Goal: Task Accomplishment & Management: Manage account settings

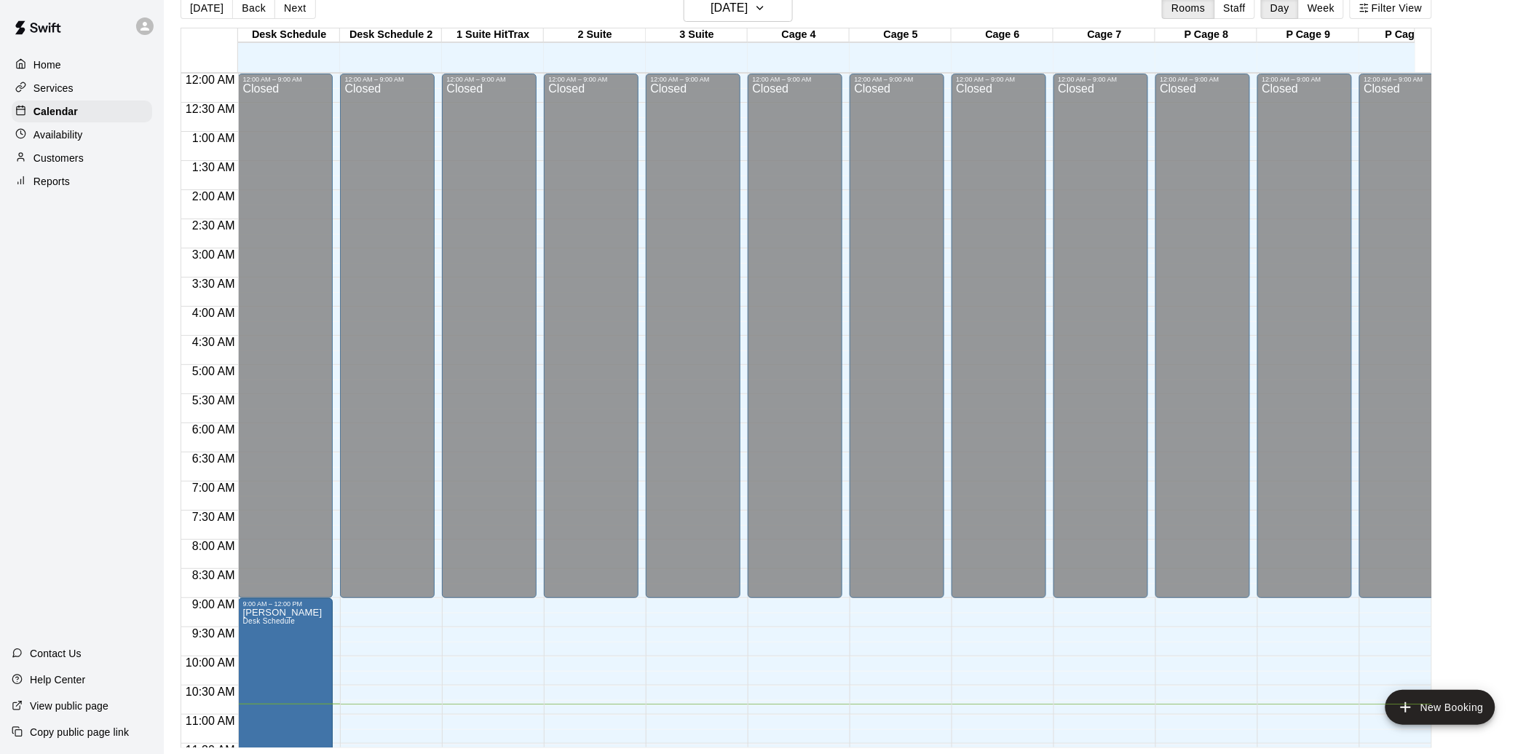
scroll to position [666, 204]
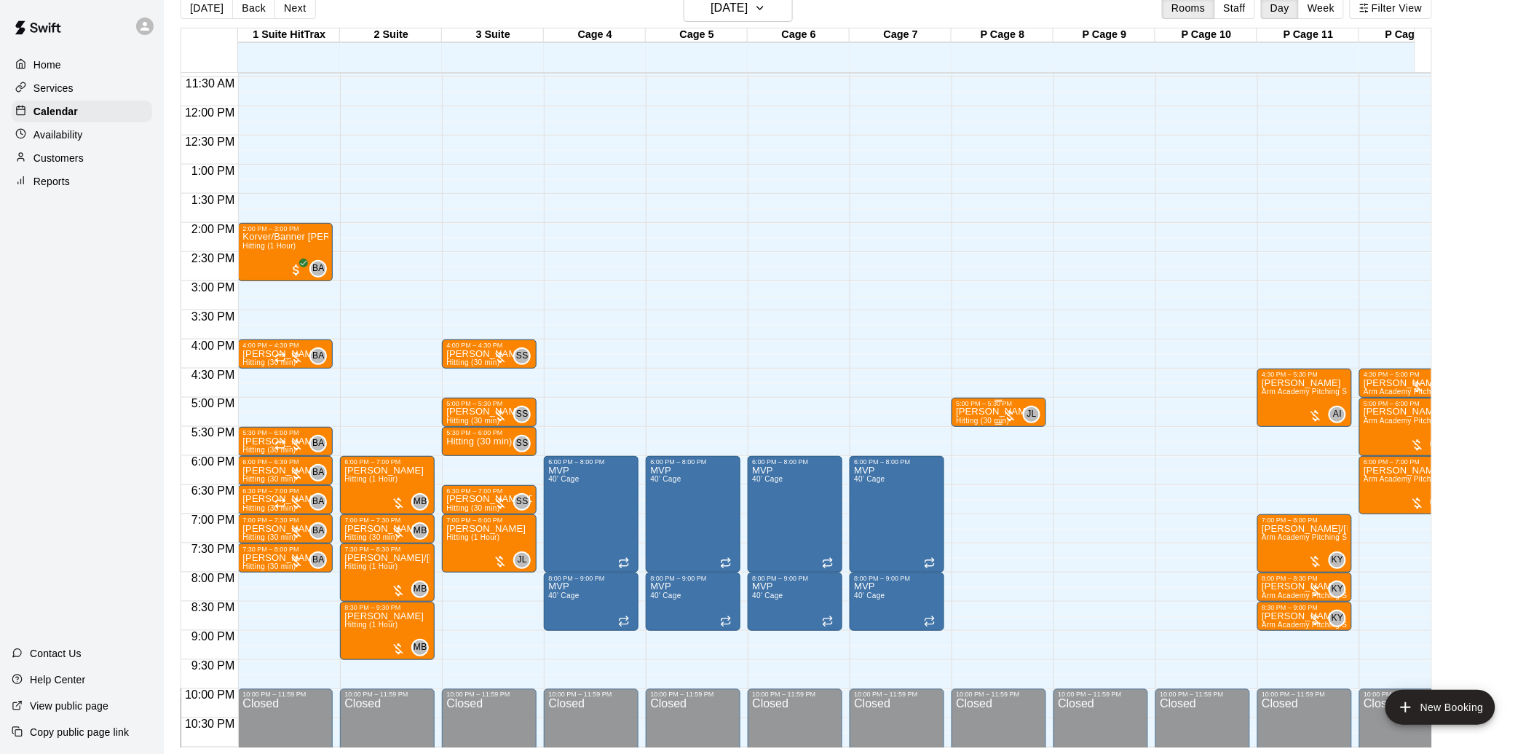
click at [984, 411] on p "[PERSON_NAME]" at bounding box center [995, 411] width 79 height 0
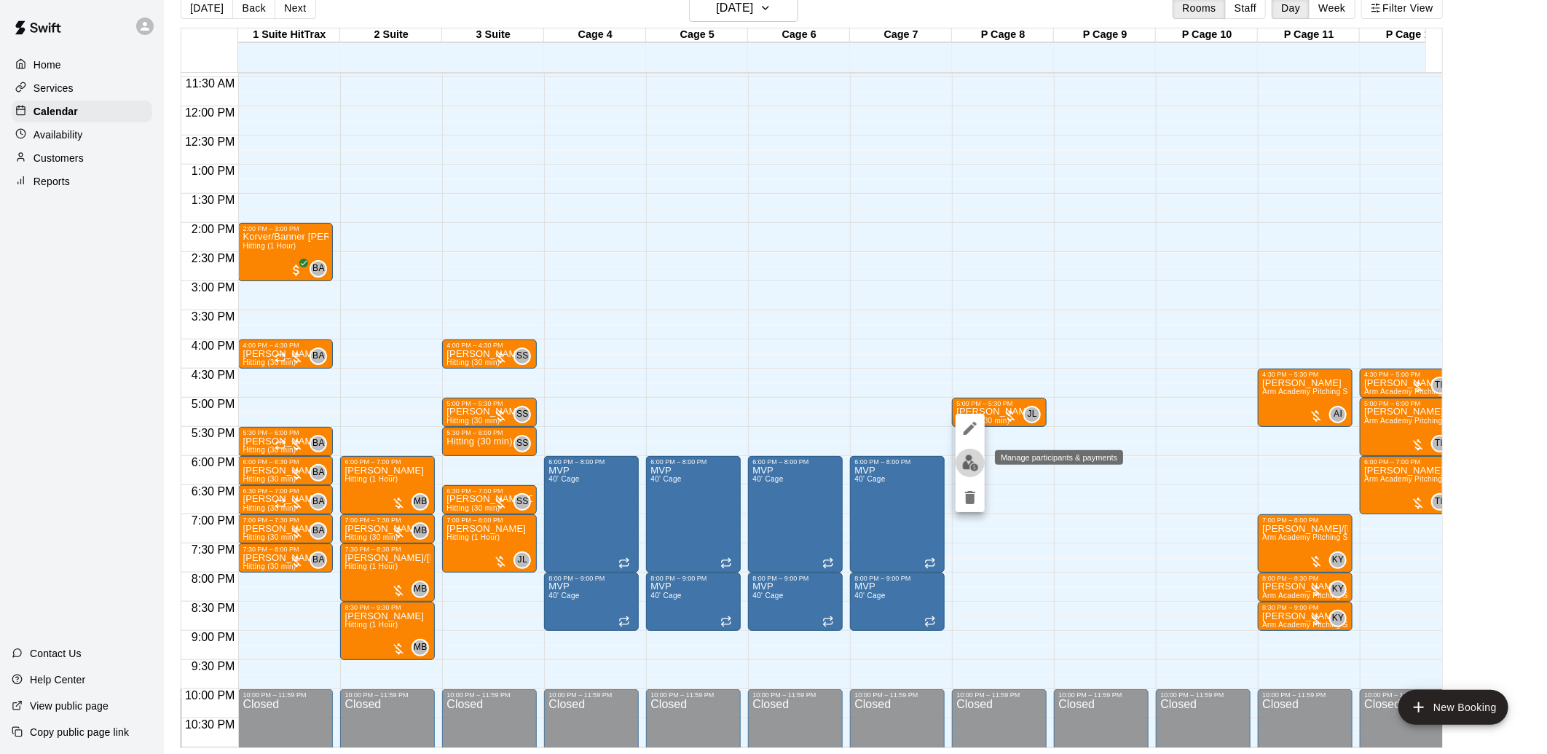
click at [965, 466] on img "edit" at bounding box center [970, 462] width 17 height 17
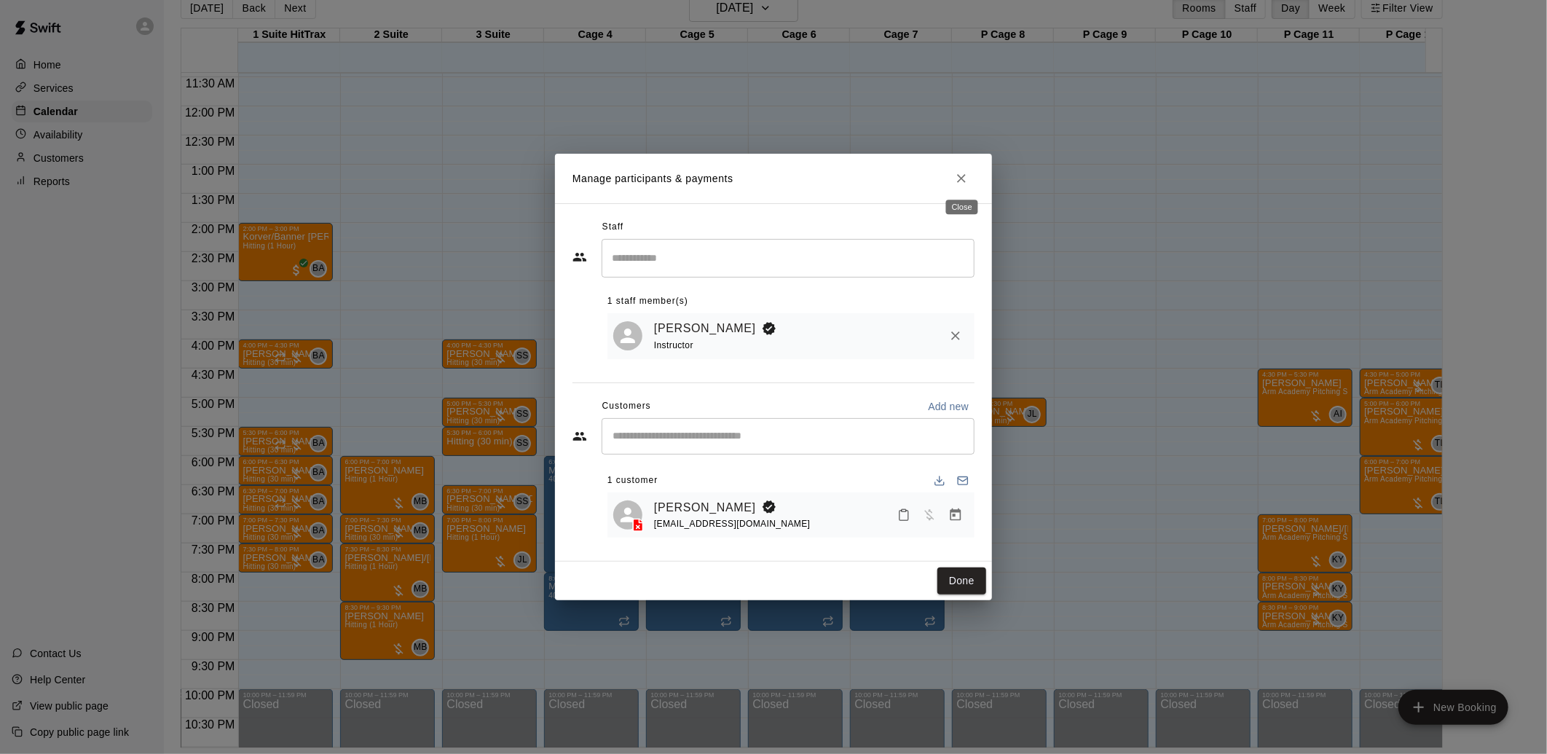
click at [964, 175] on icon "Close" at bounding box center [961, 178] width 9 height 9
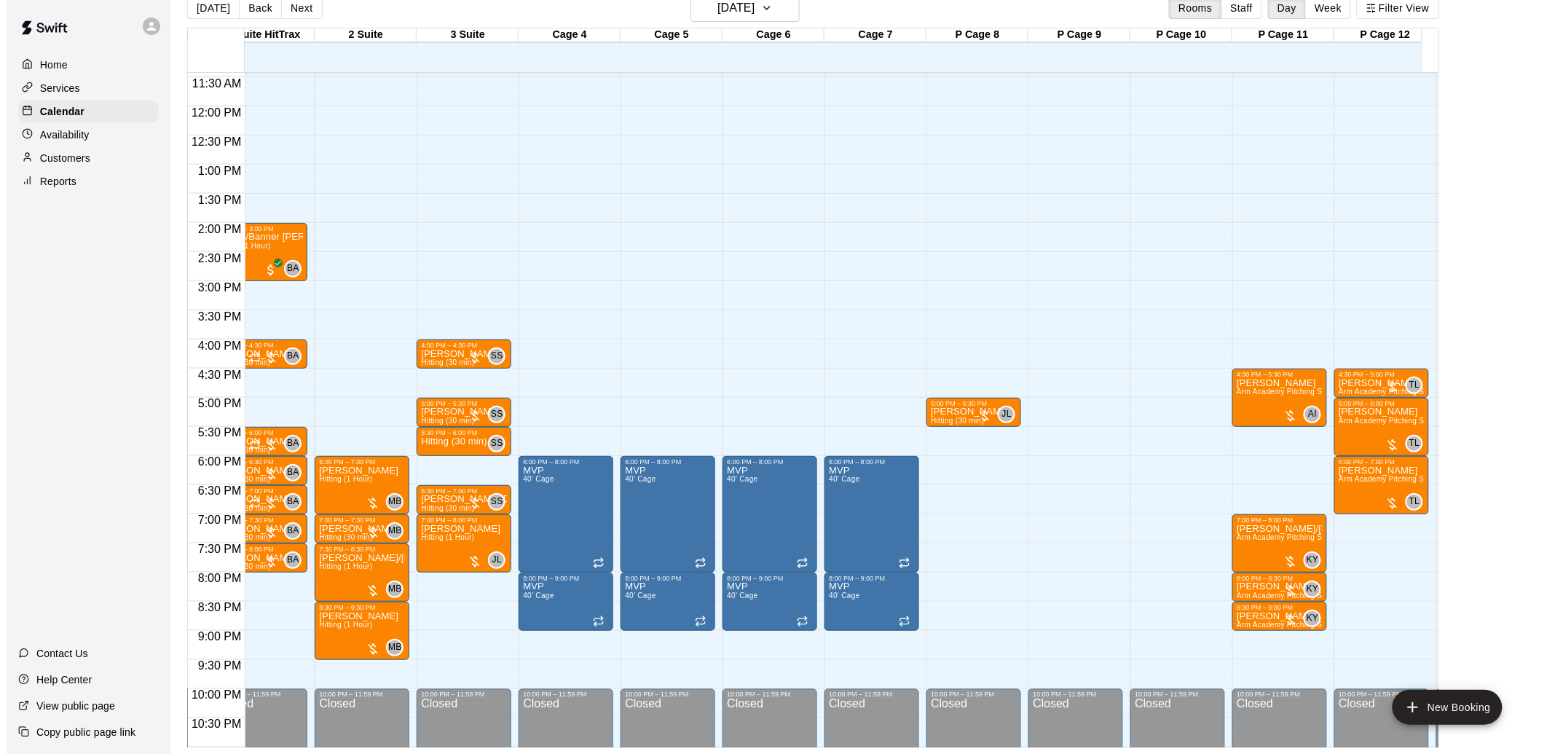
scroll to position [0, 204]
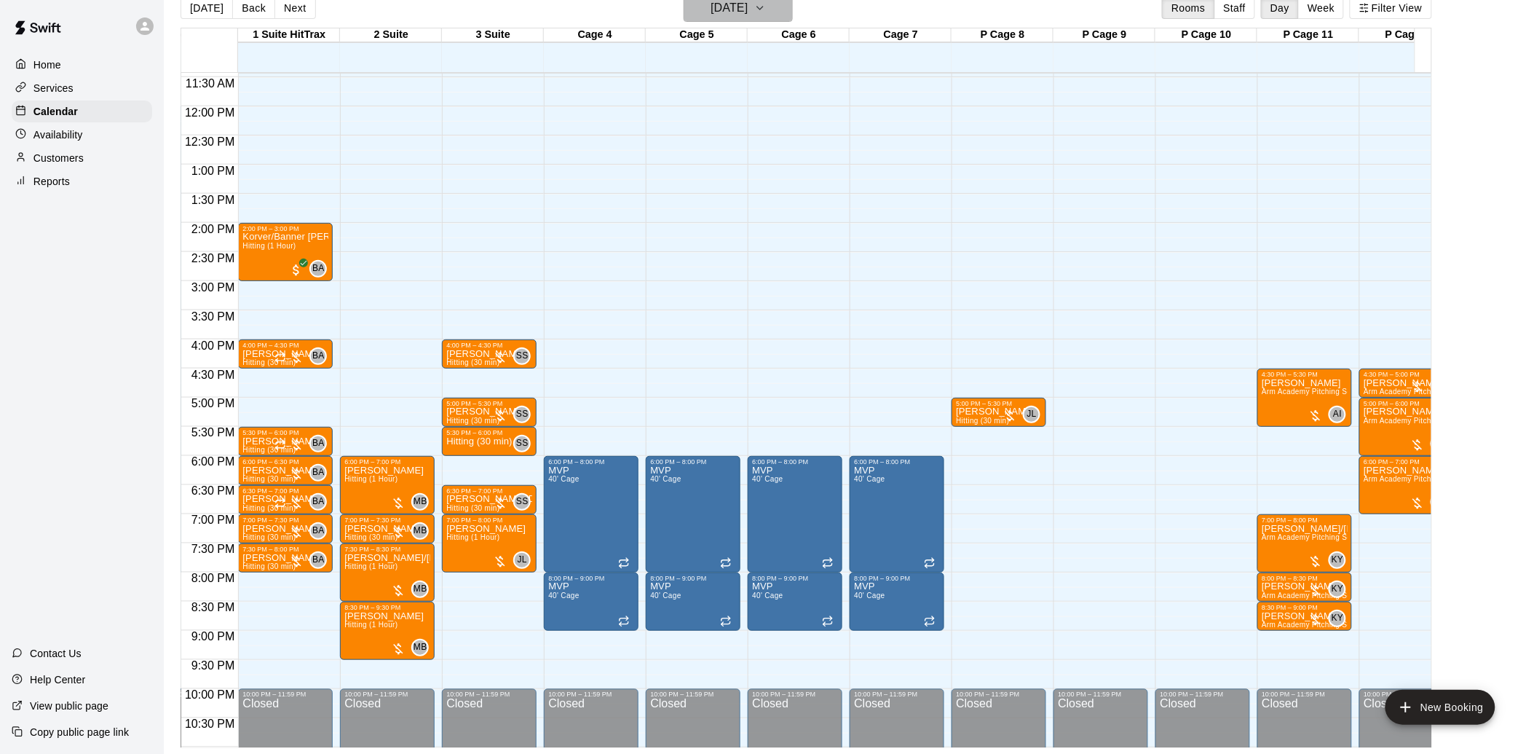
click at [766, 10] on icon "button" at bounding box center [761, 7] width 12 height 17
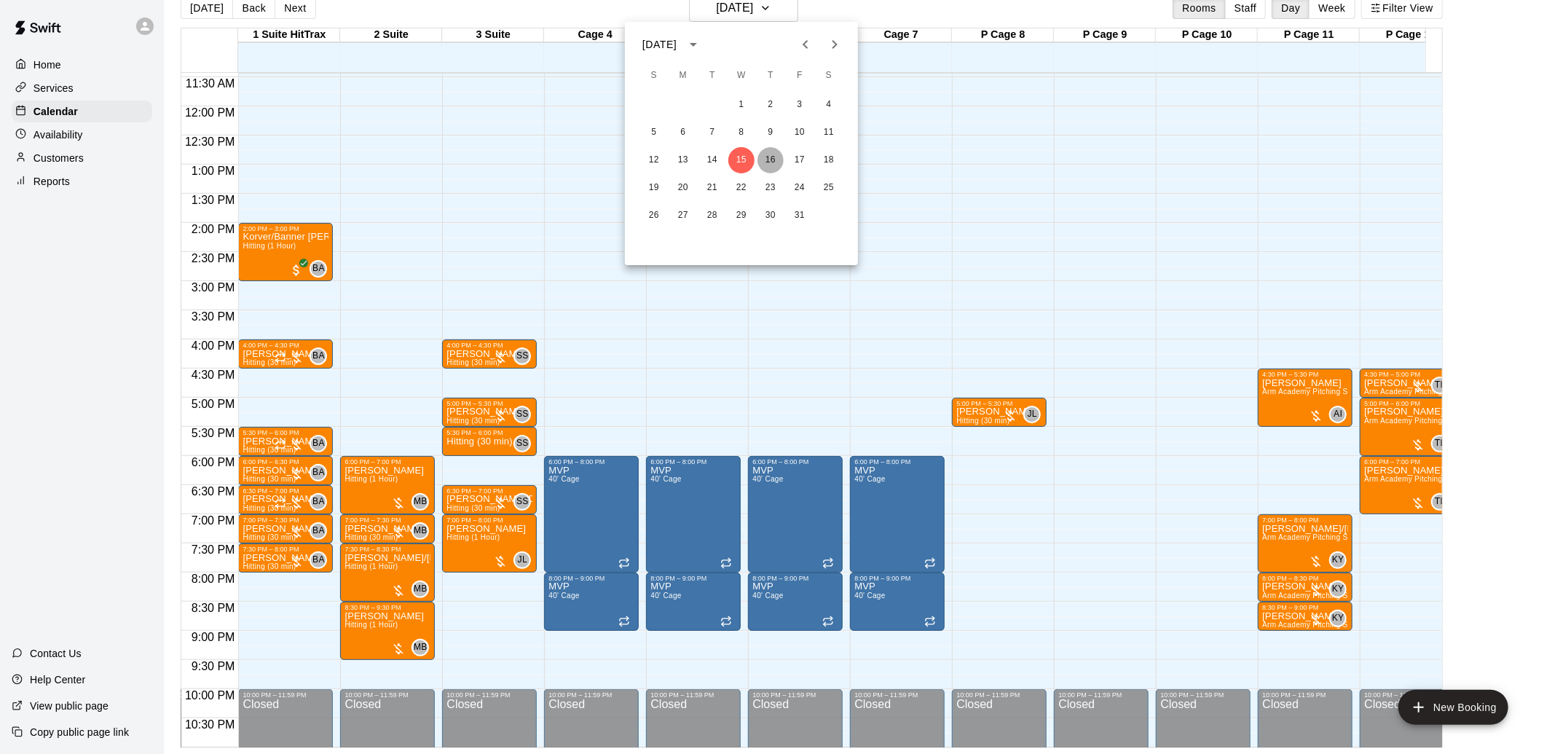
click at [776, 154] on button "16" at bounding box center [770, 160] width 26 height 26
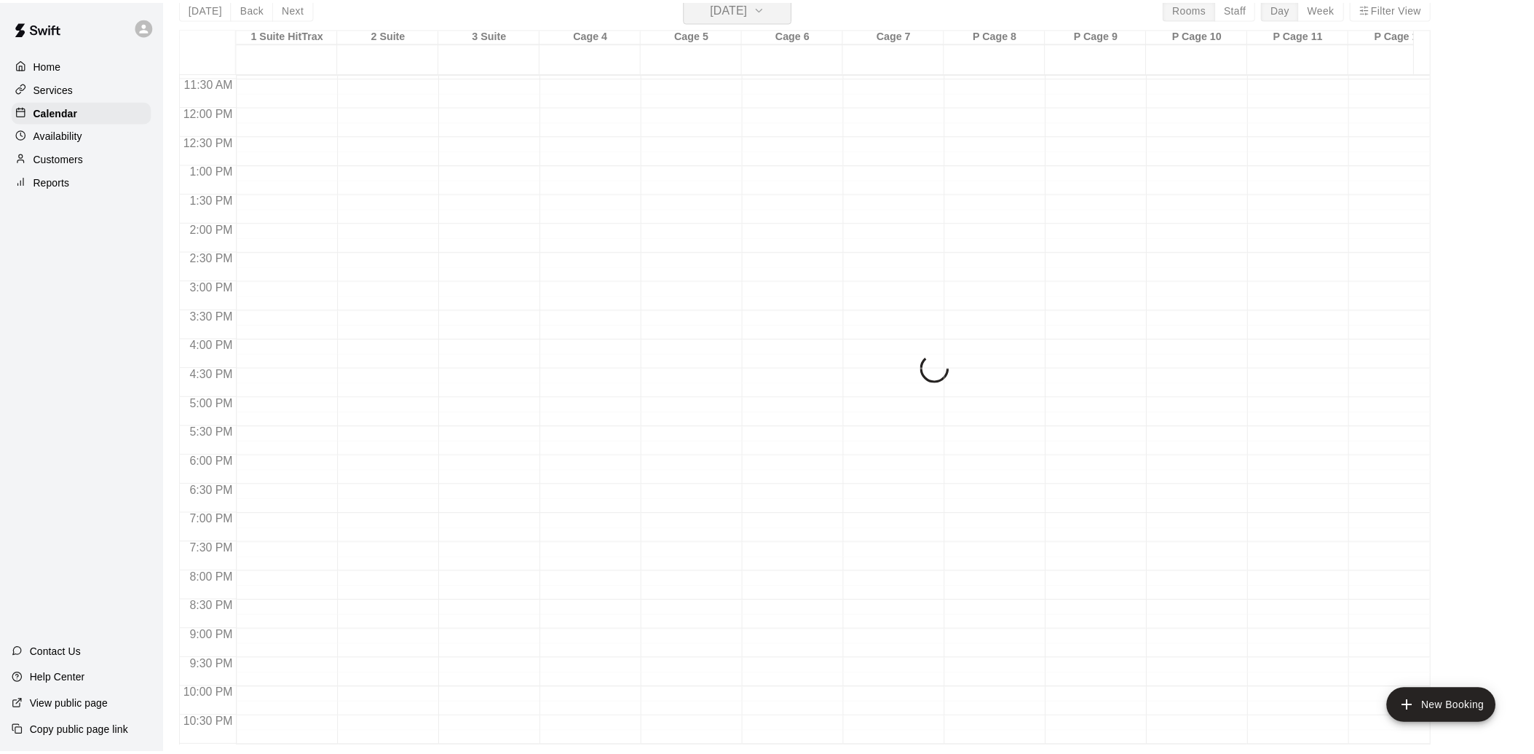
scroll to position [17, 0]
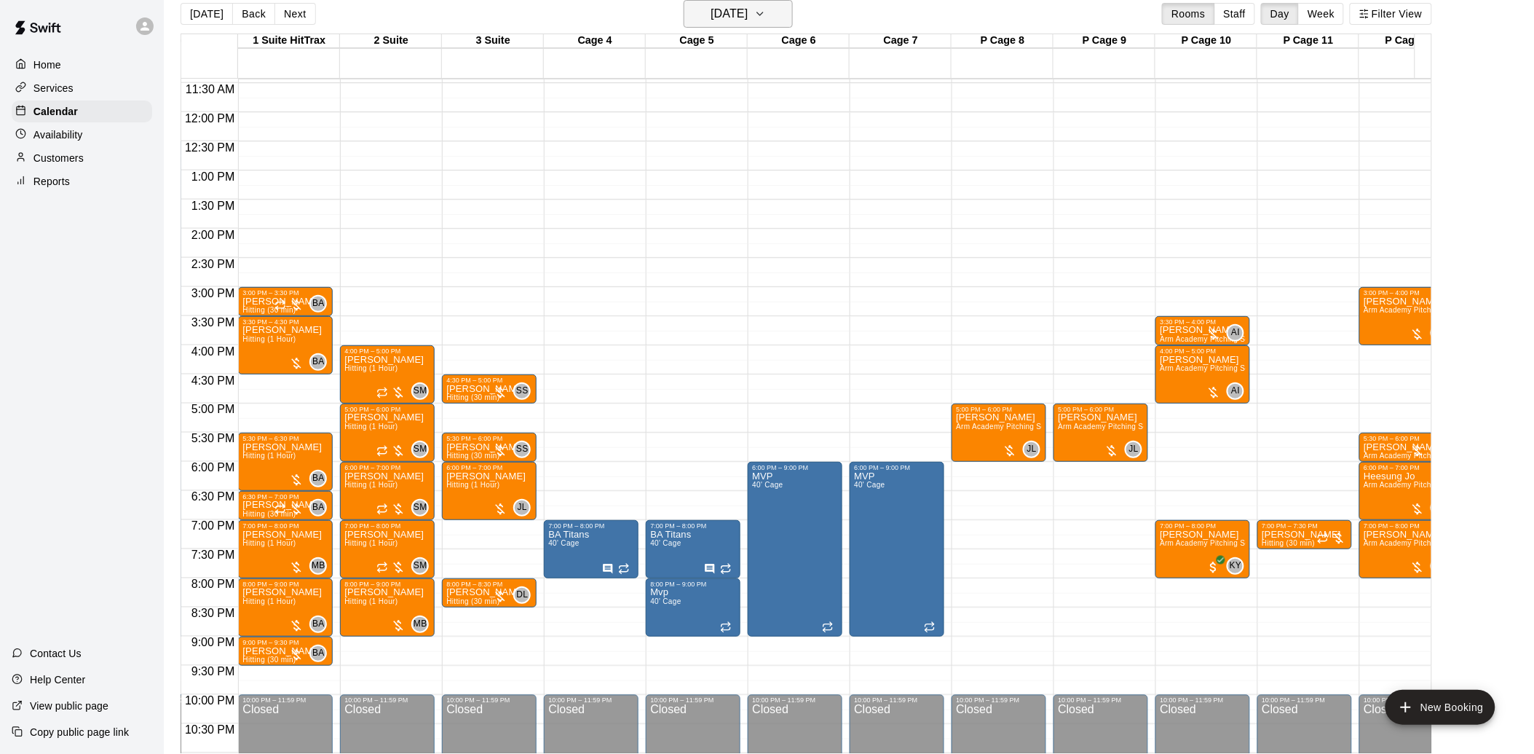
click at [766, 15] on icon "button" at bounding box center [761, 13] width 12 height 17
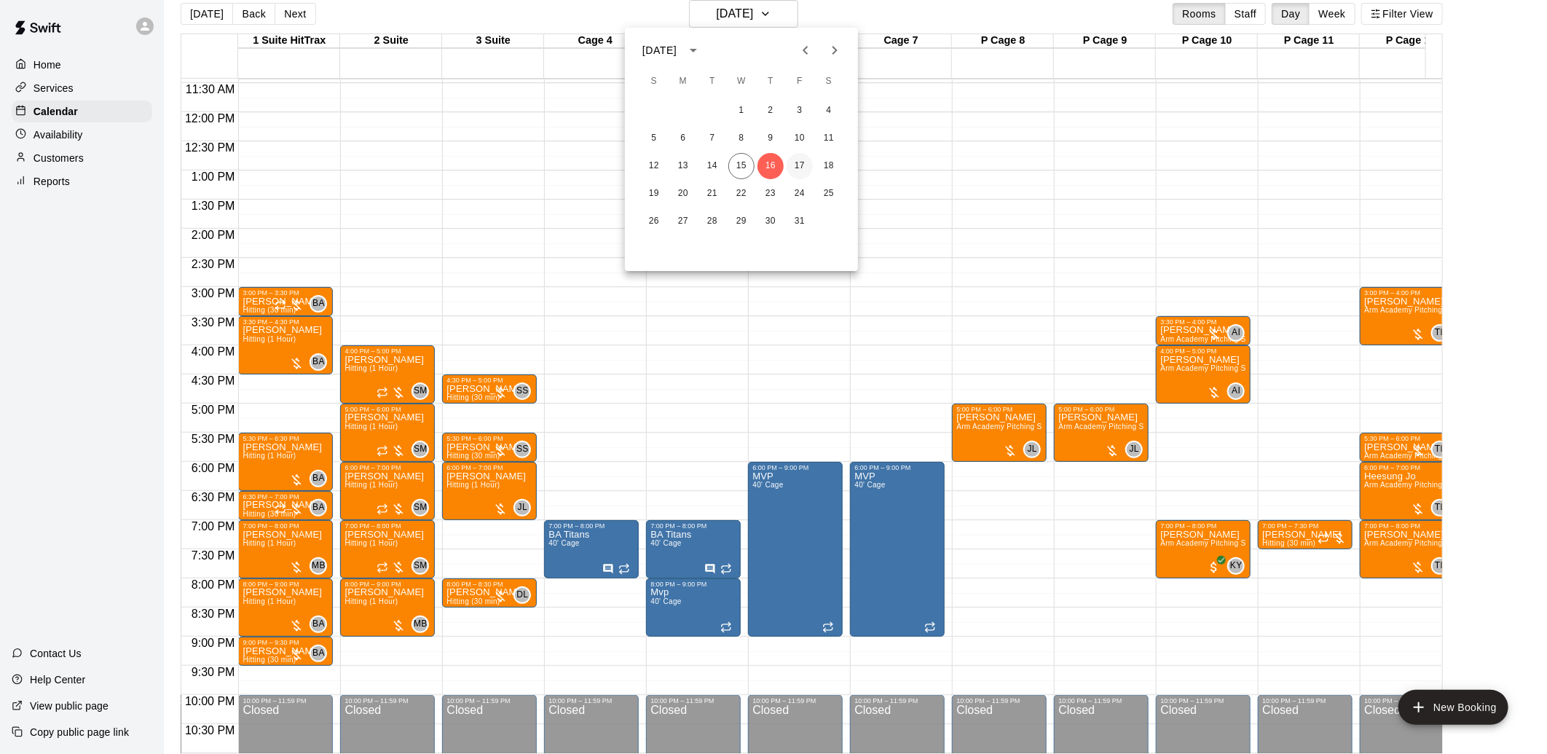
click at [801, 163] on button "17" at bounding box center [800, 166] width 26 height 26
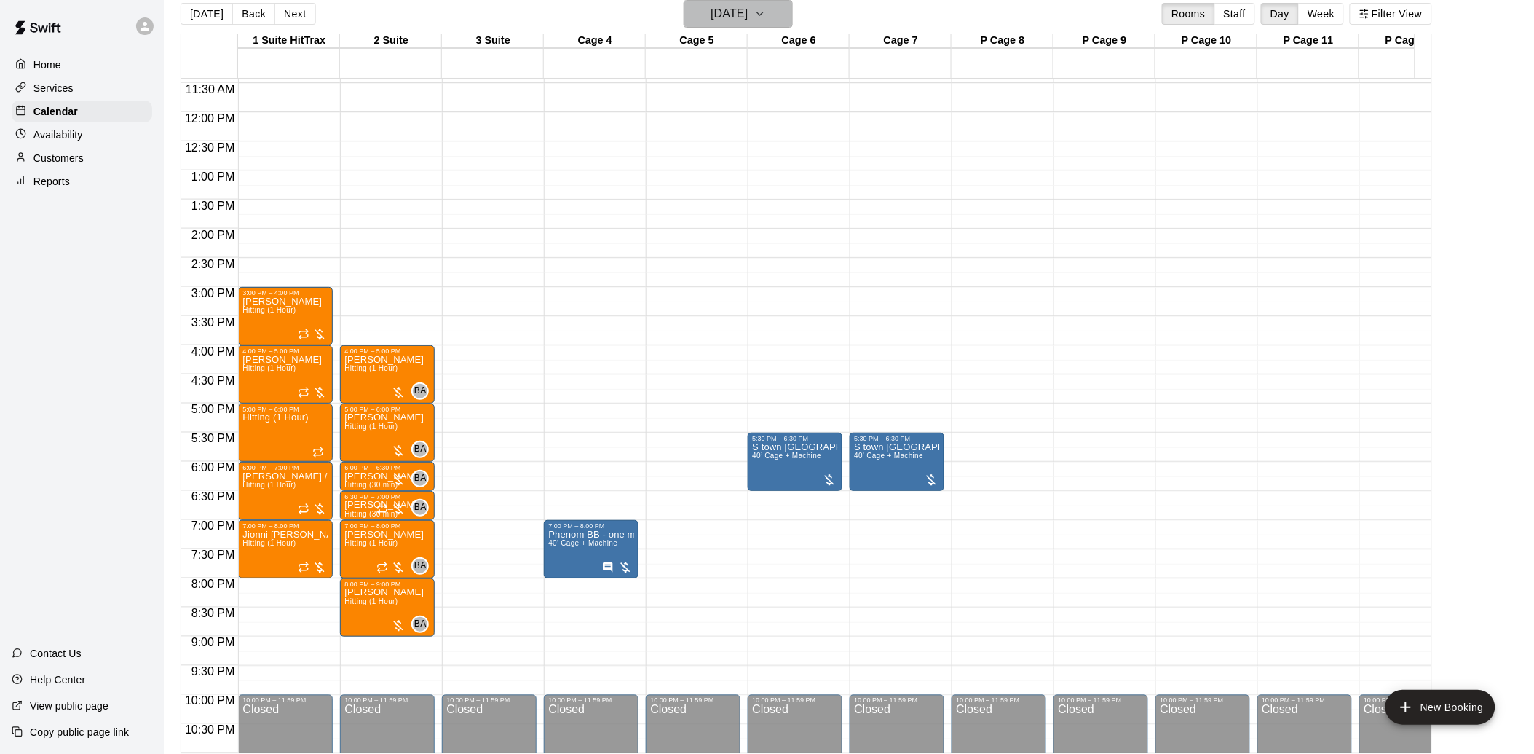
click at [766, 17] on icon "button" at bounding box center [761, 13] width 12 height 17
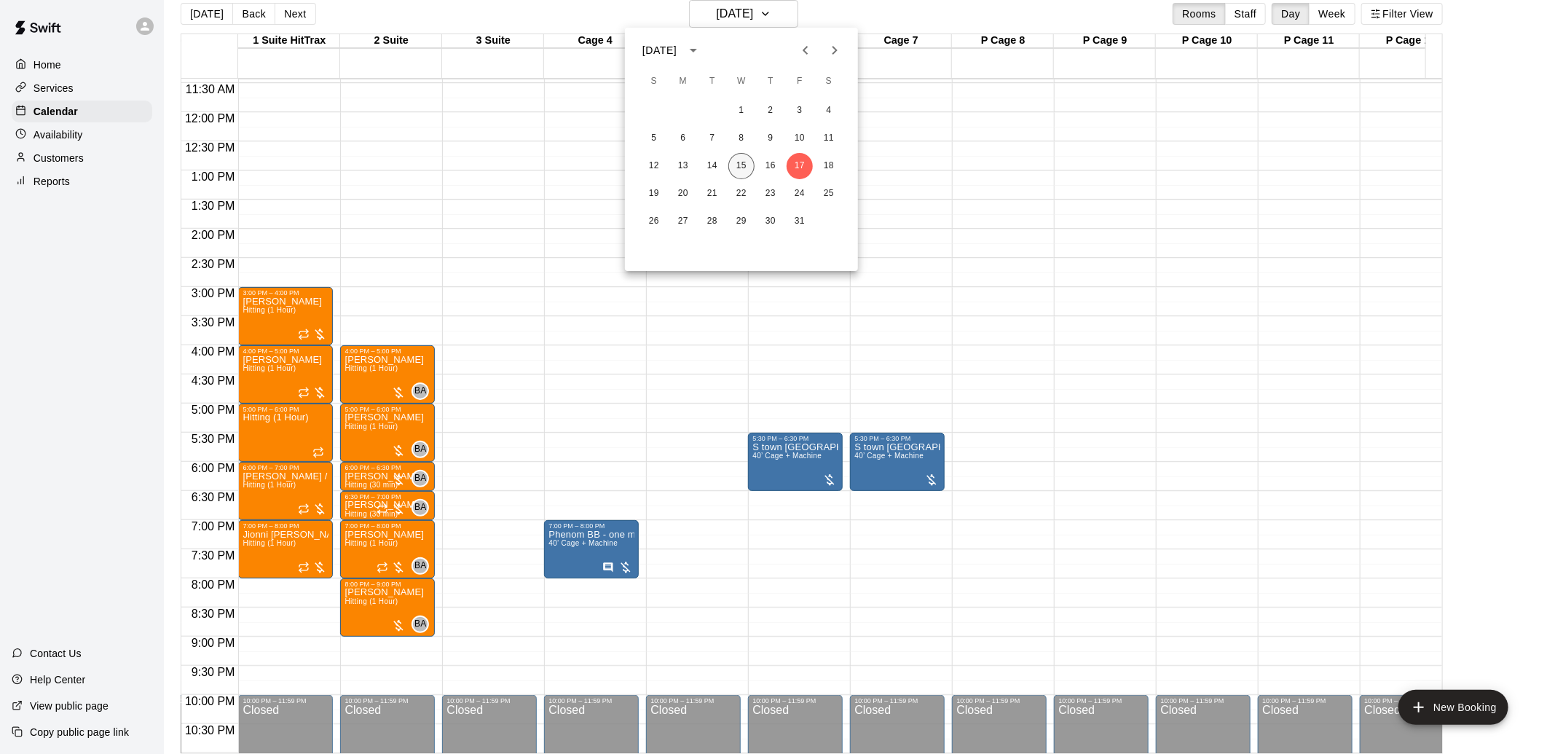
click at [745, 157] on button "15" at bounding box center [741, 166] width 26 height 26
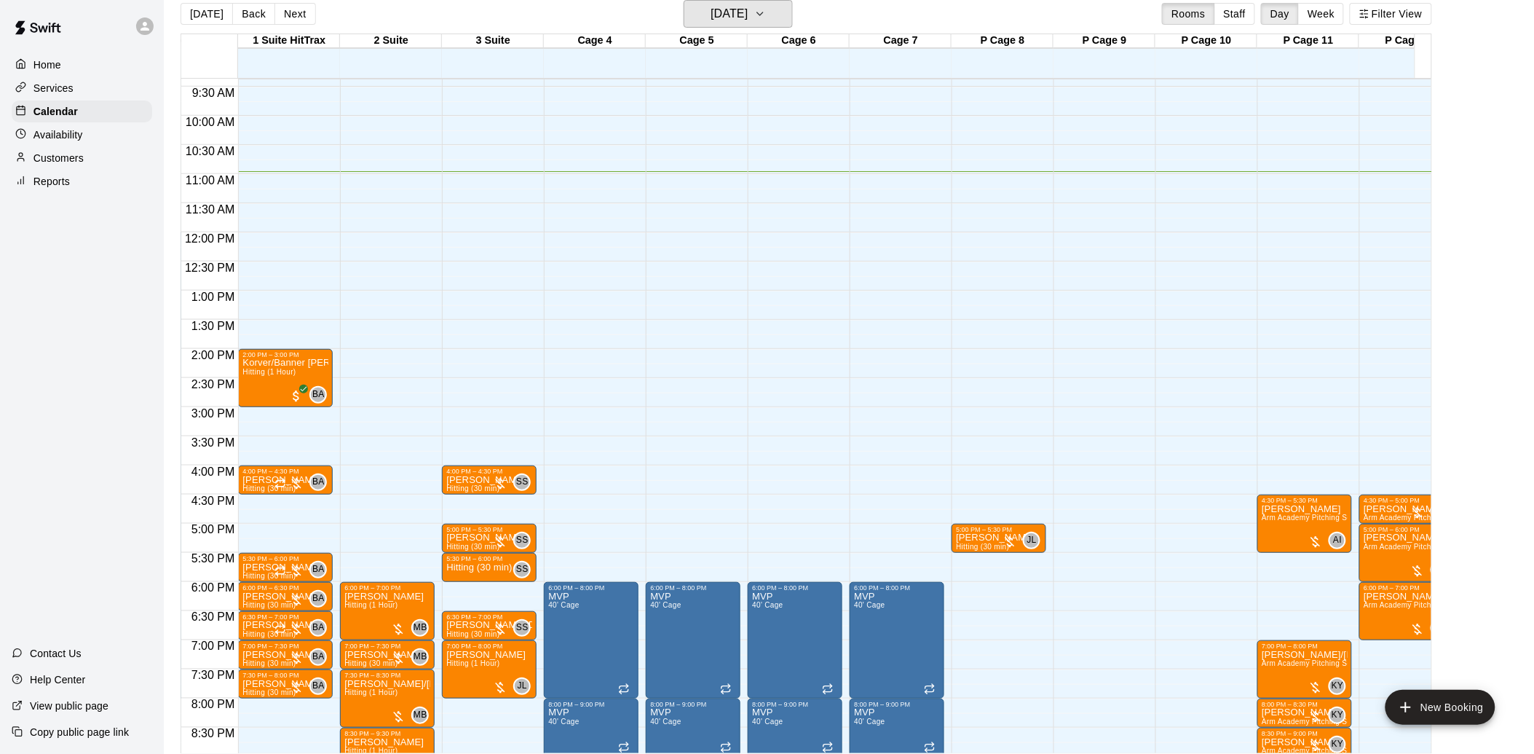
scroll to position [586, 204]
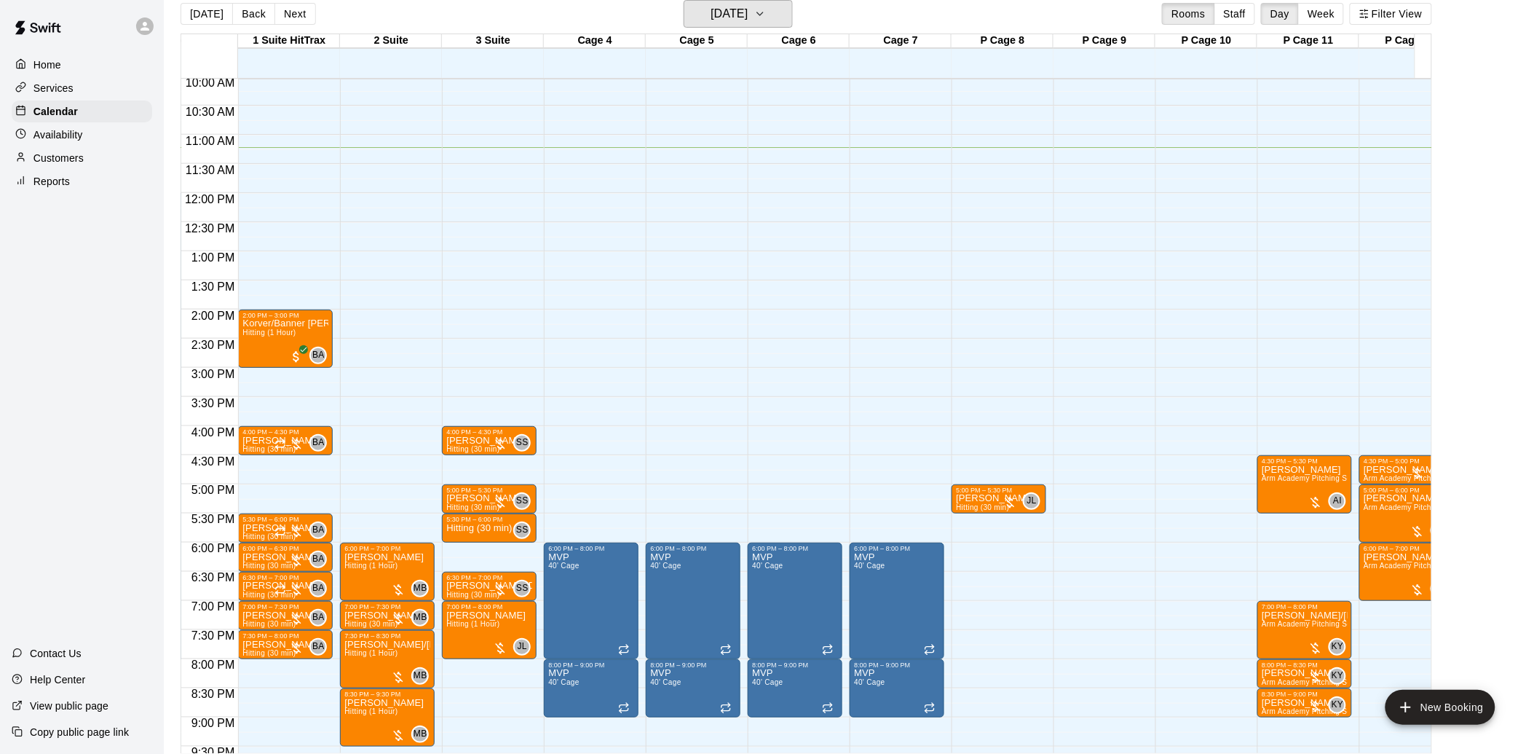
click at [684, 0] on button "[DATE]" at bounding box center [738, 14] width 109 height 28
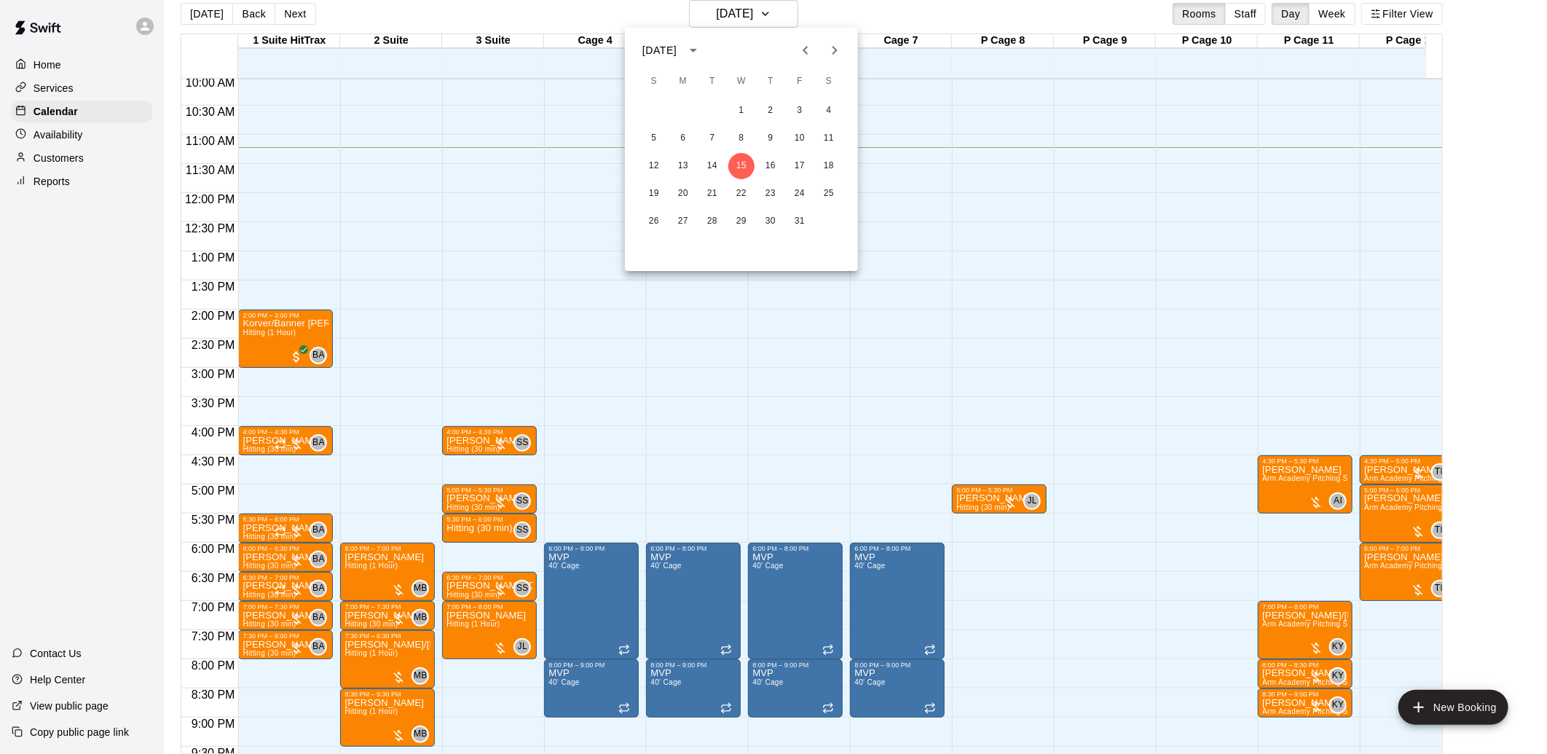
click at [570, 328] on div at bounding box center [773, 377] width 1547 height 754
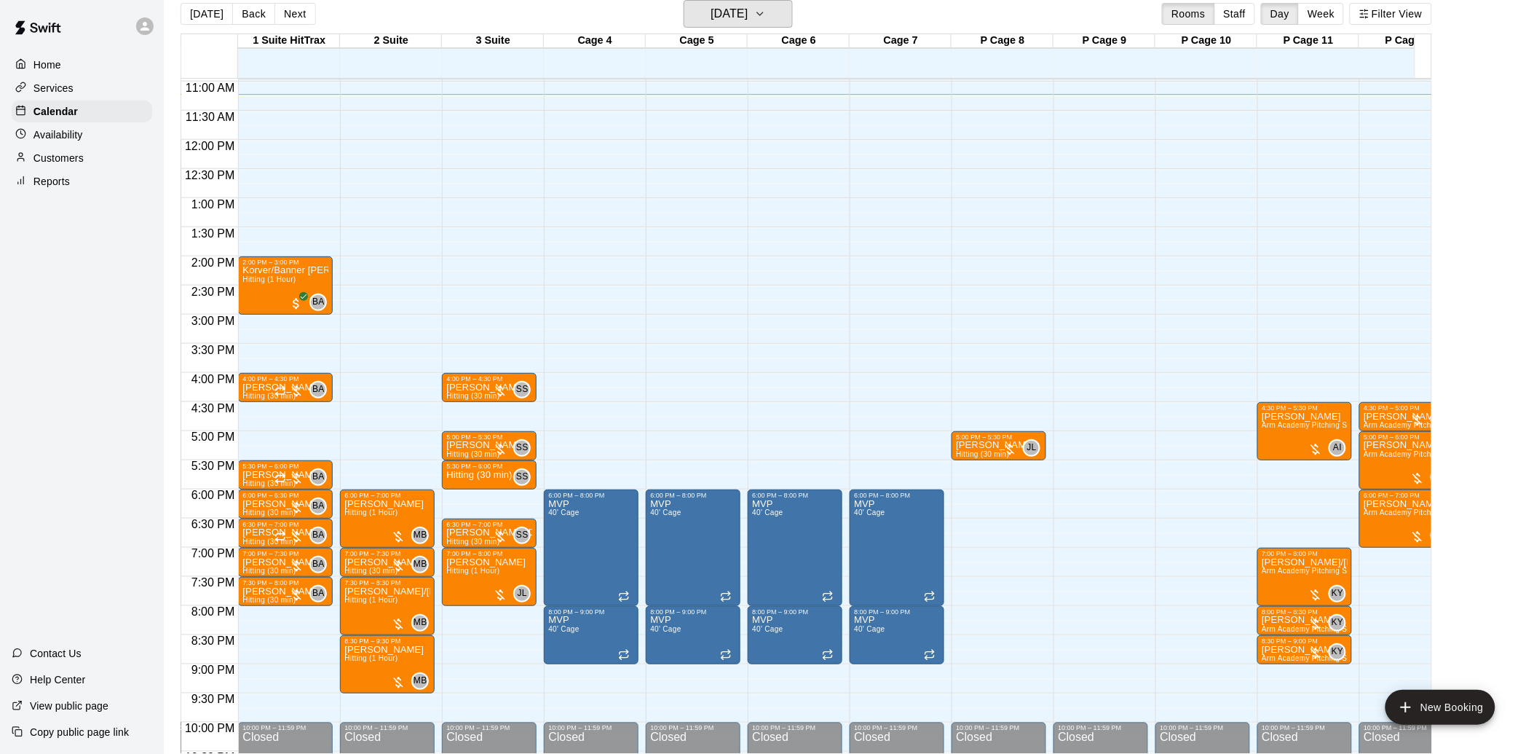
scroll to position [666, 204]
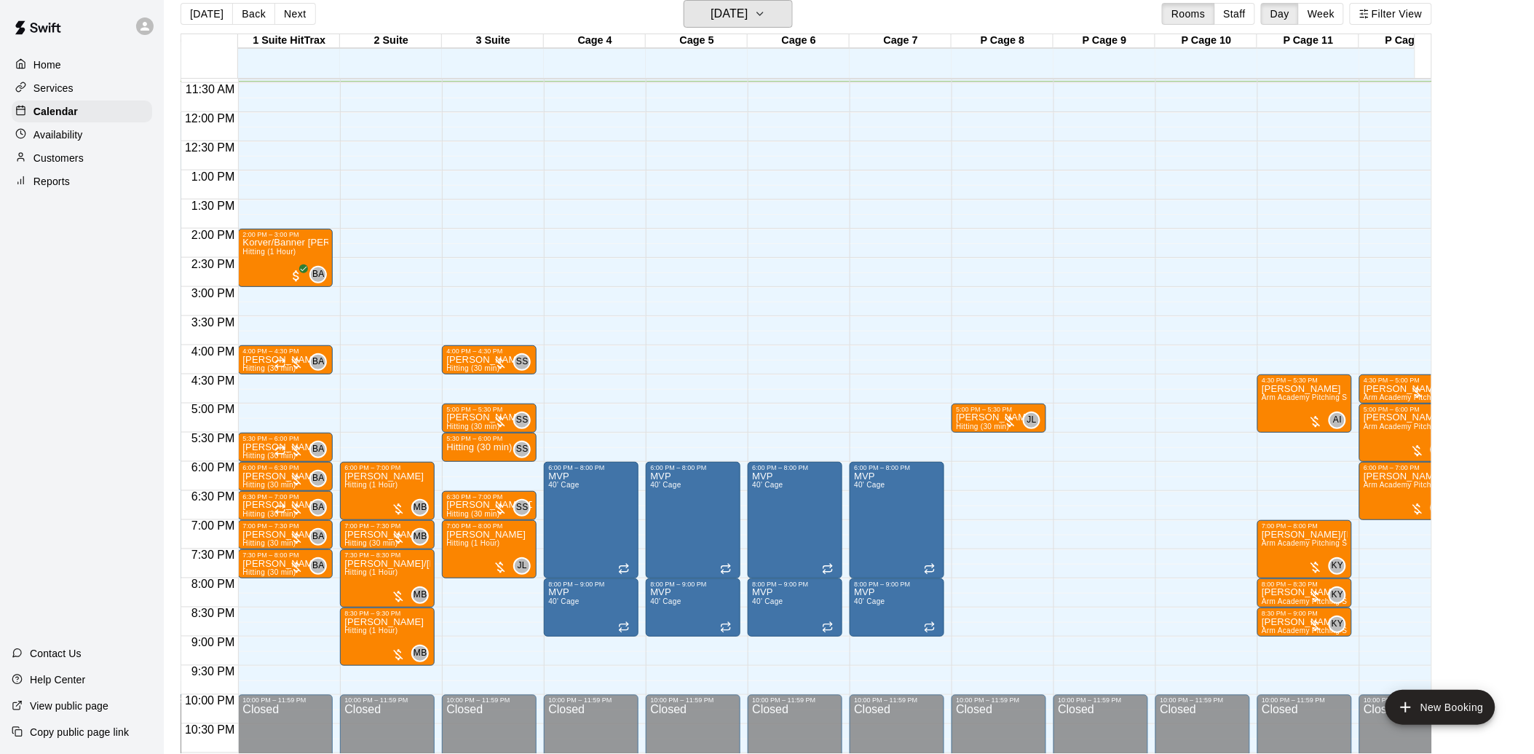
click at [684, 0] on button "[DATE]" at bounding box center [738, 14] width 109 height 28
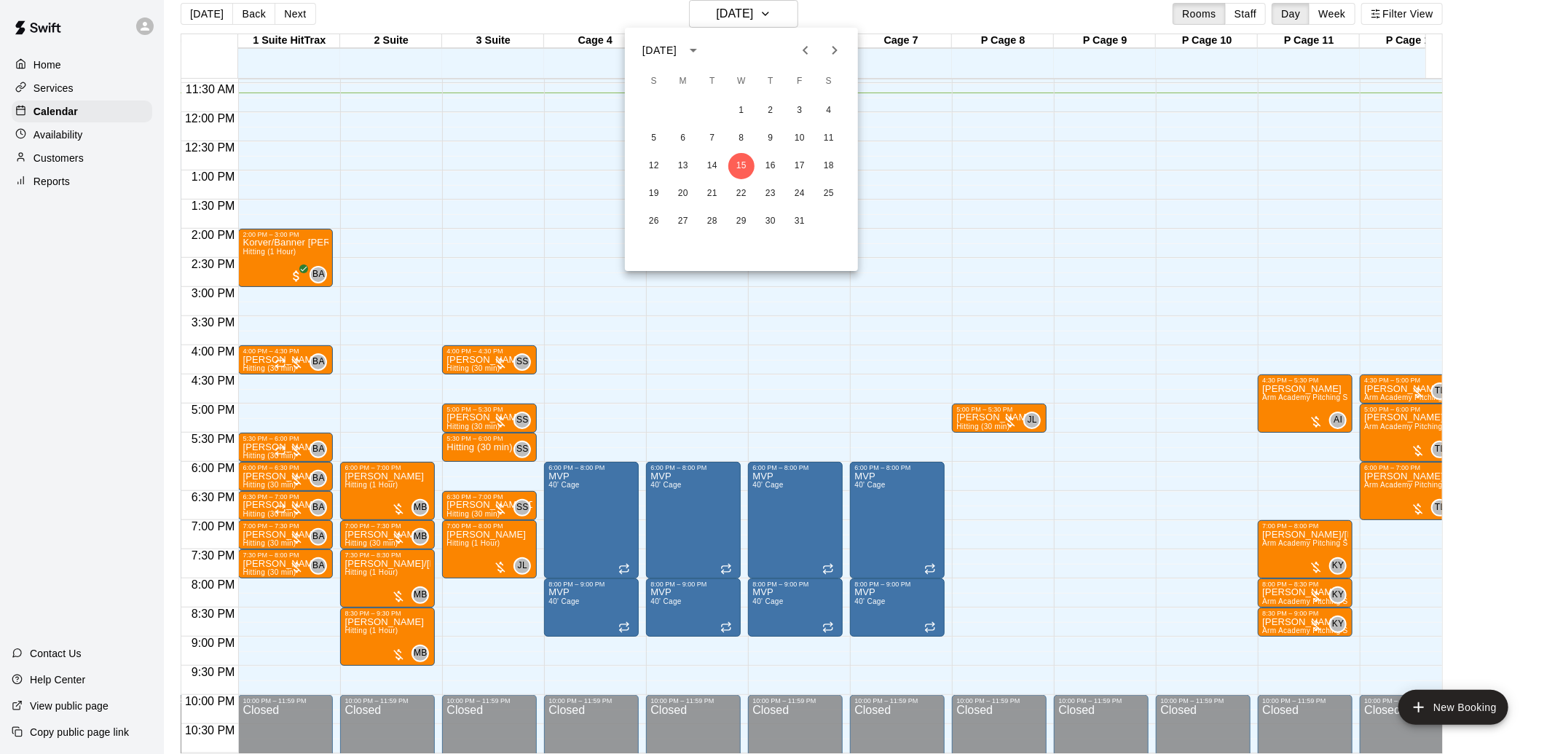
click at [790, 12] on div at bounding box center [773, 377] width 1547 height 754
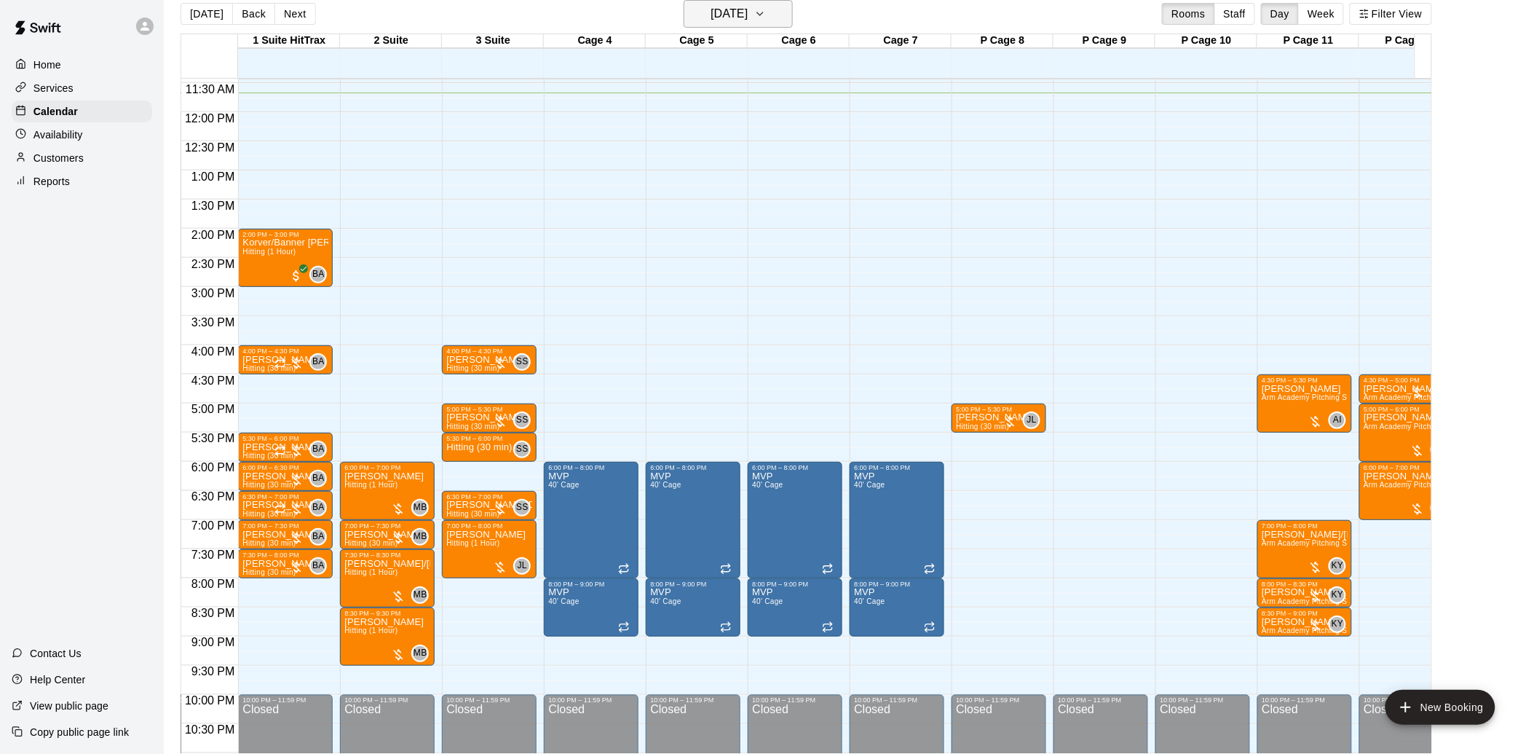
click at [763, 12] on icon "button" at bounding box center [760, 13] width 6 height 3
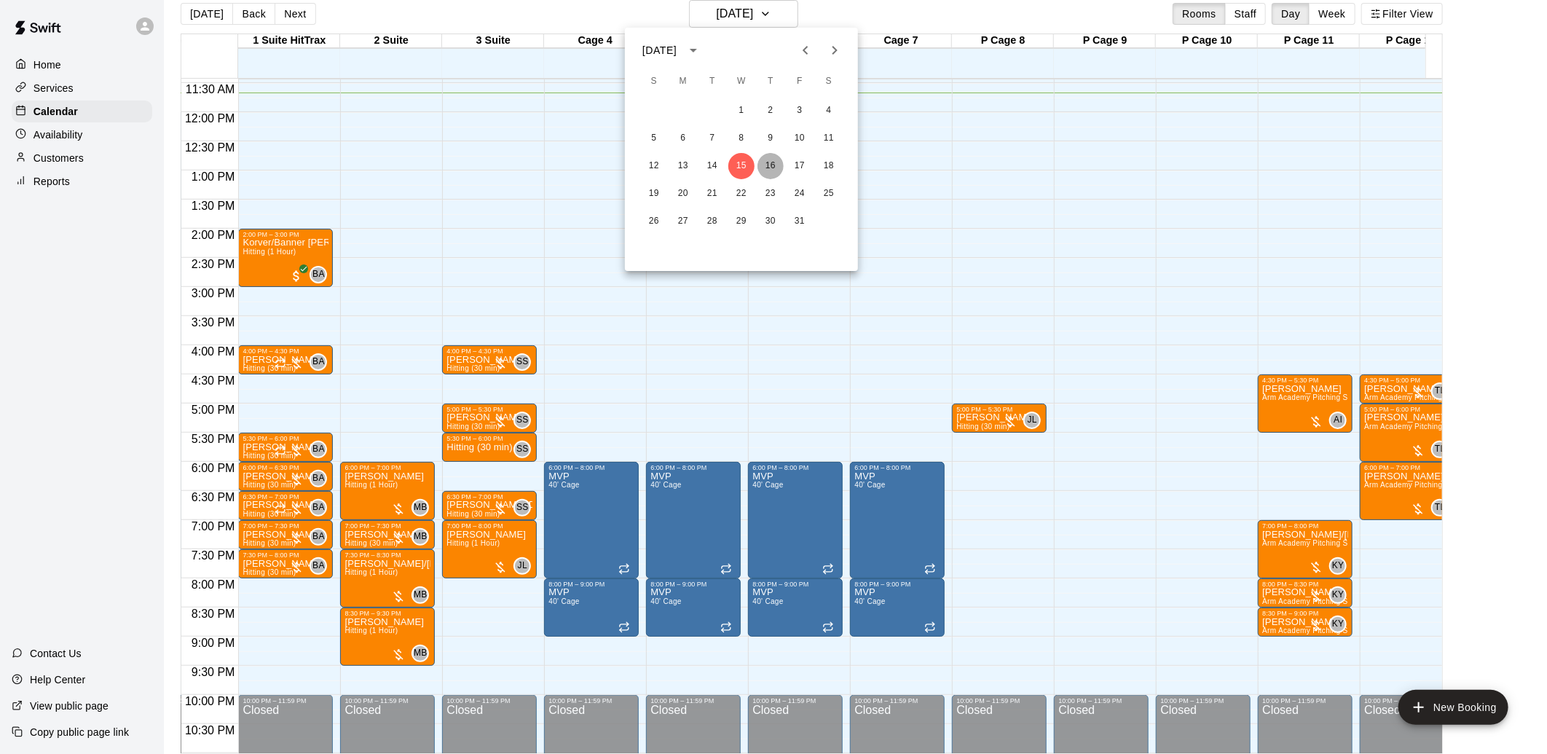
click at [770, 173] on button "16" at bounding box center [770, 166] width 26 height 26
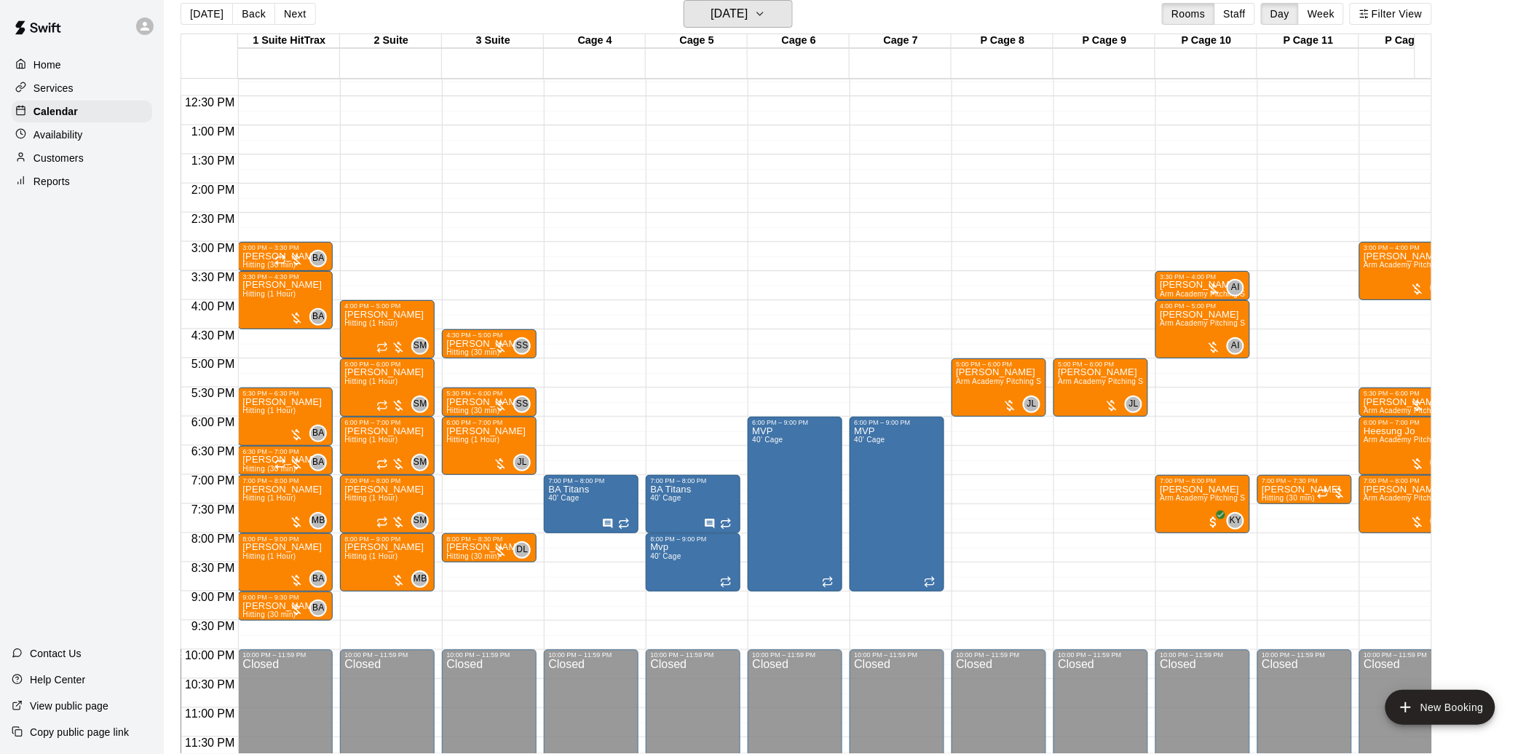
scroll to position [736, 204]
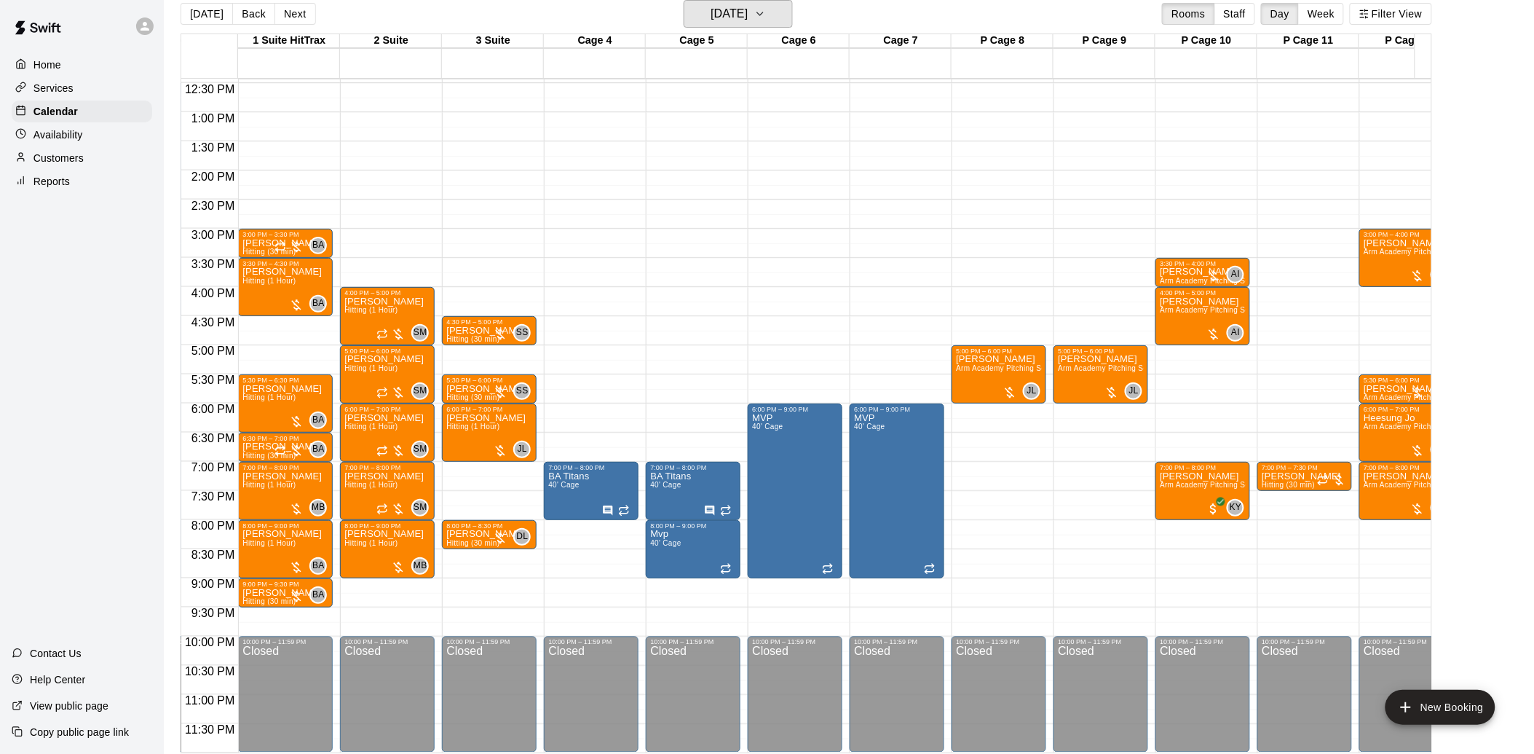
click at [684, 0] on button "[DATE]" at bounding box center [738, 14] width 109 height 28
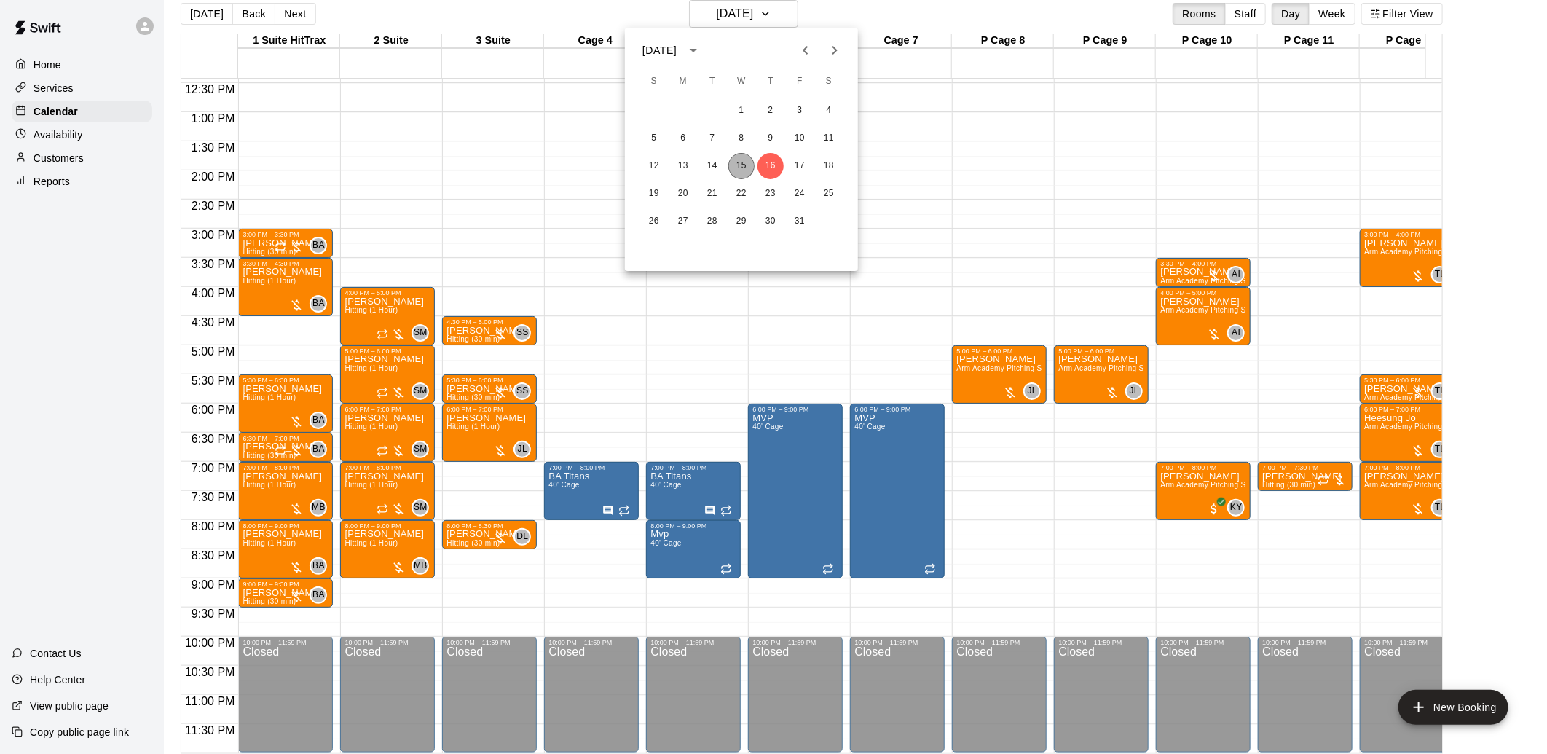
click at [745, 165] on button "15" at bounding box center [741, 166] width 26 height 26
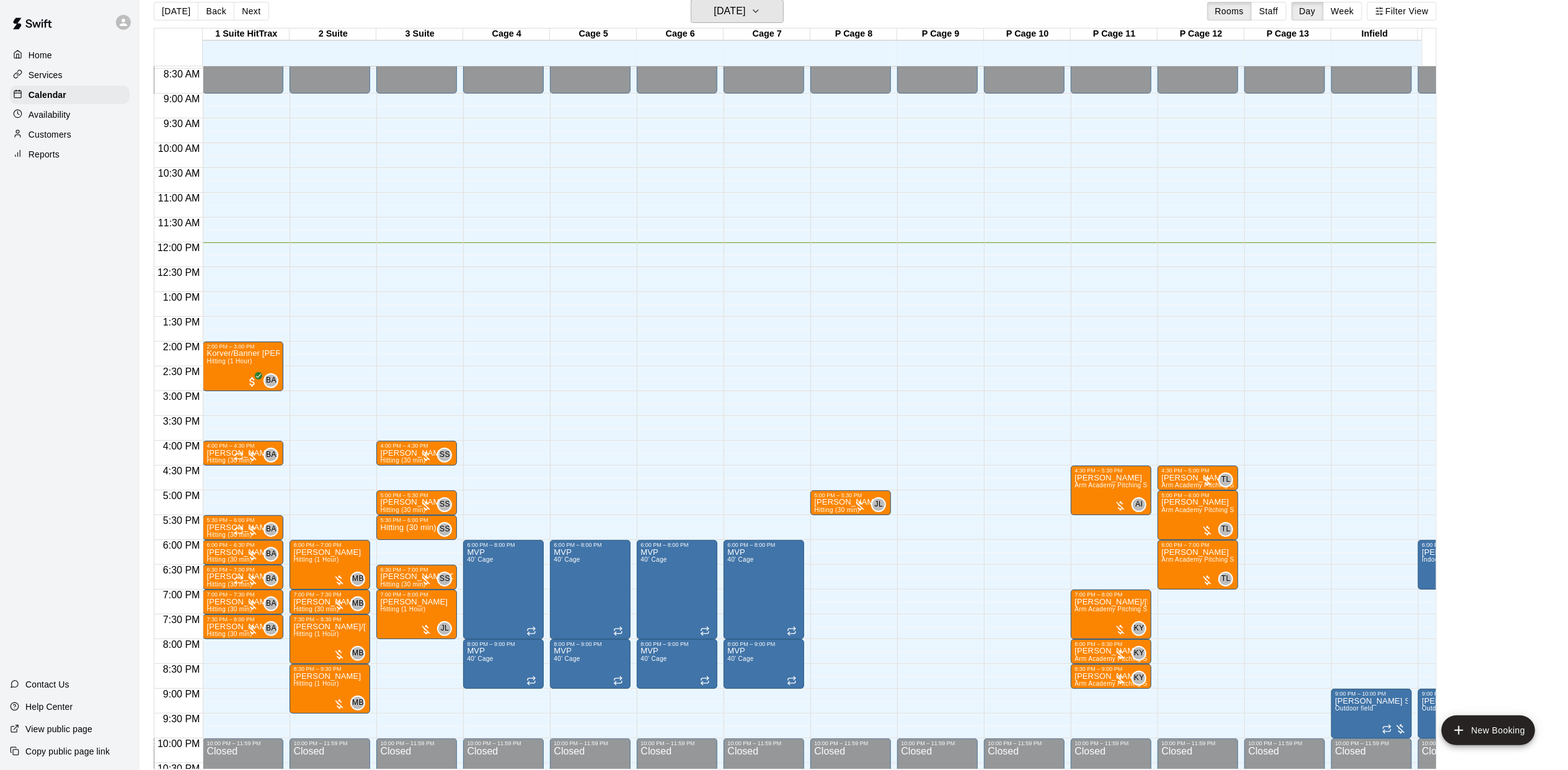
scroll to position [20, 0]
